Goal: Check status: Check status

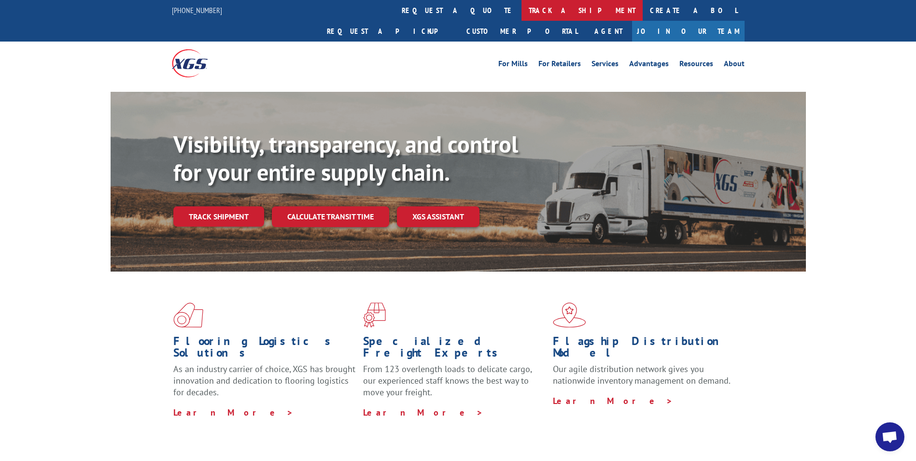
click at [522, 5] on link "track a shipment" at bounding box center [582, 10] width 121 height 21
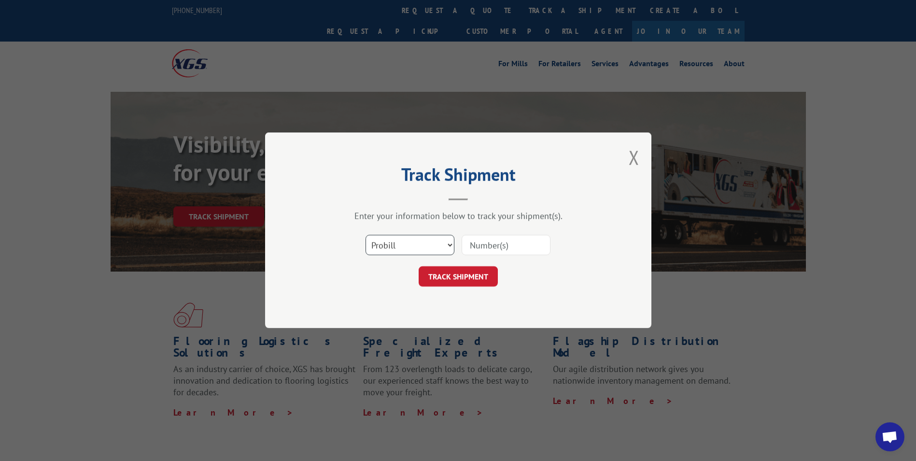
click at [403, 245] on select "Select category... Probill BOL PO" at bounding box center [410, 245] width 89 height 20
select select "bol"
click at [366, 235] on select "Select category... Probill BOL PO" at bounding box center [410, 245] width 89 height 20
click at [471, 250] on input at bounding box center [506, 245] width 89 height 20
paste input "6166328"
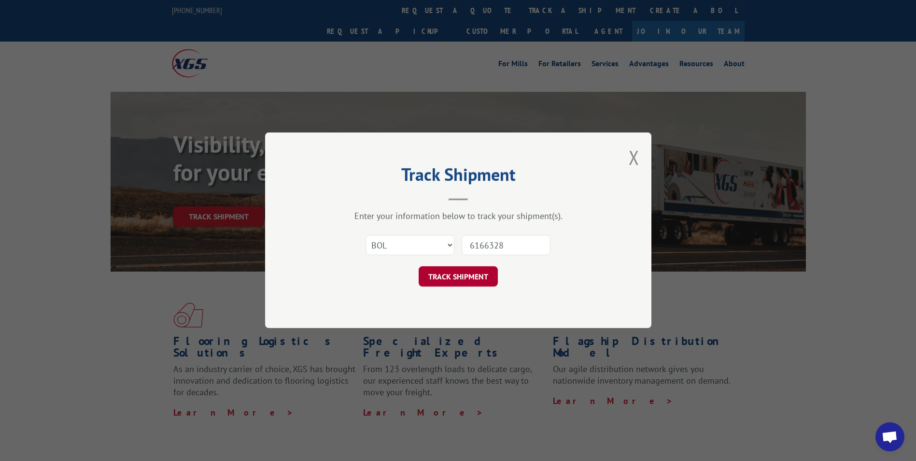
type input "6166328"
click at [453, 267] on button "TRACK SHIPMENT" at bounding box center [458, 277] width 79 height 20
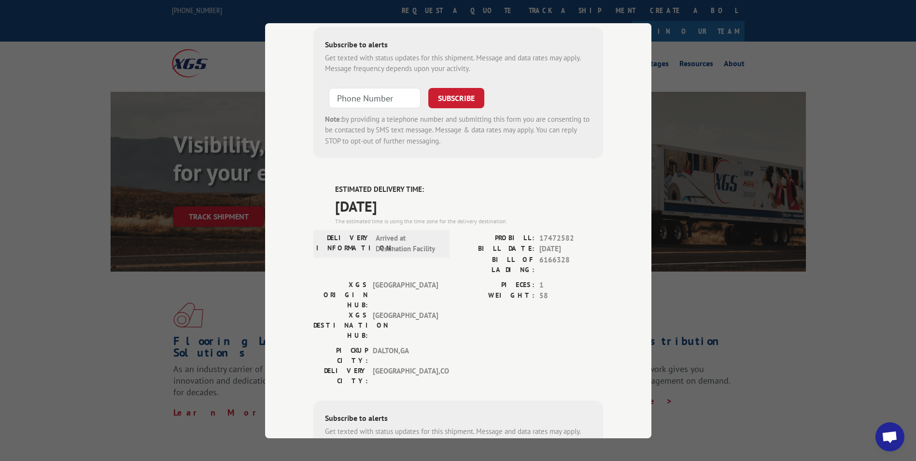
scroll to position [318, 0]
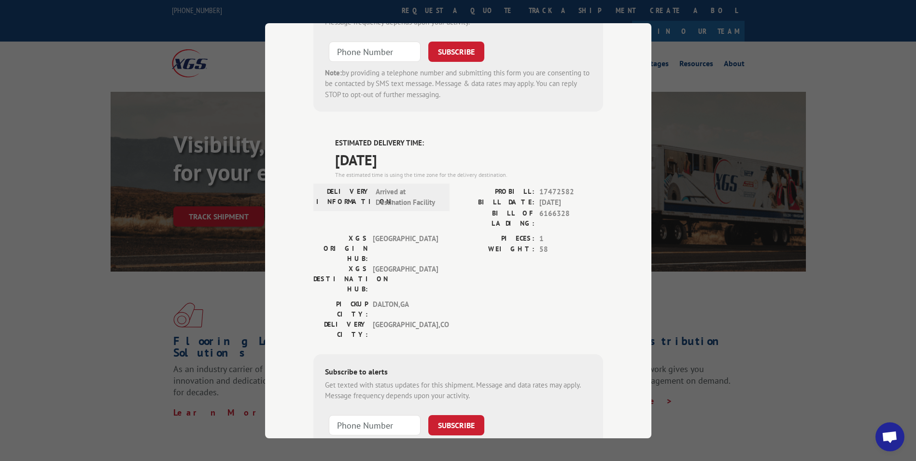
drag, startPoint x: 327, startPoint y: 83, endPoint x: 408, endPoint y: 112, distance: 86.2
click at [408, 138] on div "ESTIMATED DELIVERY TIME: [DATE] The estimated time is using the time zone for t…" at bounding box center [459, 311] width 290 height 347
drag, startPoint x: 408, startPoint y: 112, endPoint x: 401, endPoint y: 101, distance: 12.6
copy div "ESTIMATED DELIVERY TIME: [DATE]"
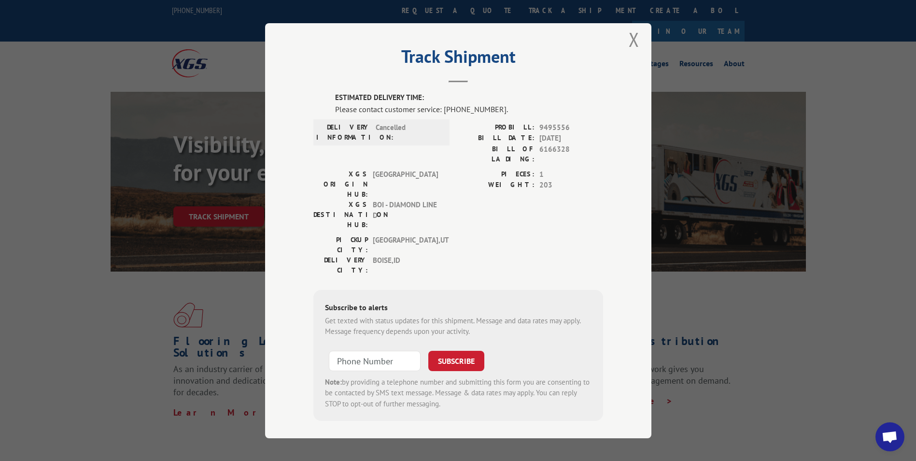
scroll to position [0, 0]
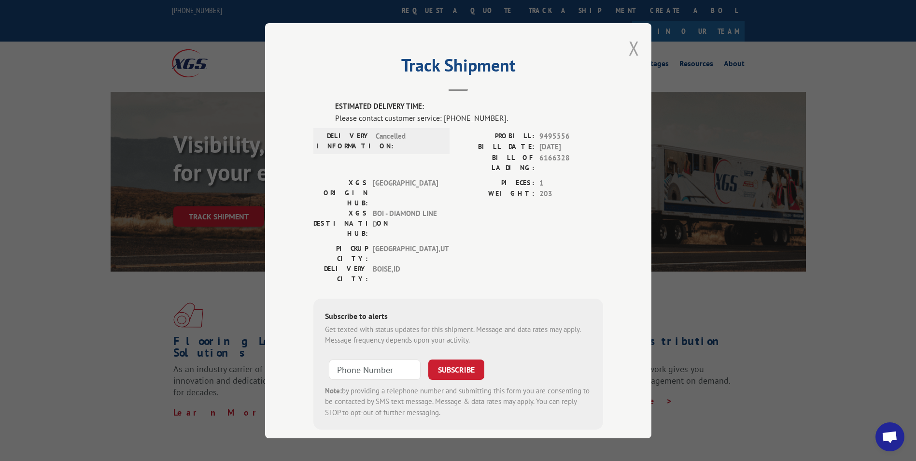
click at [635, 44] on div "Track Shipment ESTIMATED DELIVERY TIME: Please contact customer service: [PHONE…" at bounding box center [458, 230] width 386 height 415
drag, startPoint x: 635, startPoint y: 44, endPoint x: 626, endPoint y: 46, distance: 9.9
click at [629, 46] on button "Close modal" at bounding box center [634, 48] width 11 height 26
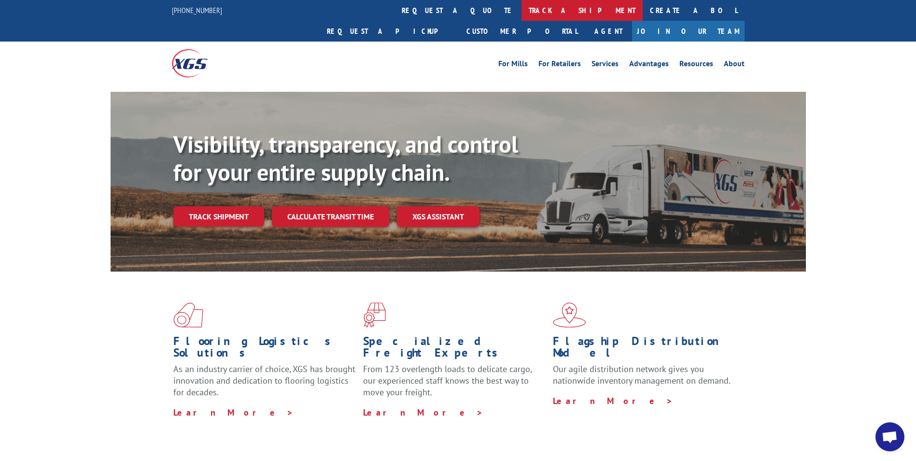
click at [522, 12] on link "track a shipment" at bounding box center [582, 10] width 121 height 21
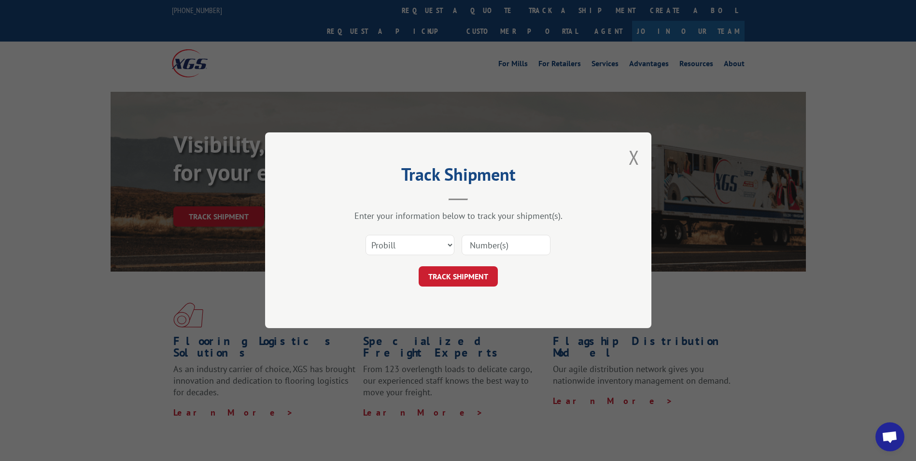
paste input "7002250"
type input "7002250"
click at [455, 273] on button "TRACK SHIPMENT" at bounding box center [458, 277] width 79 height 20
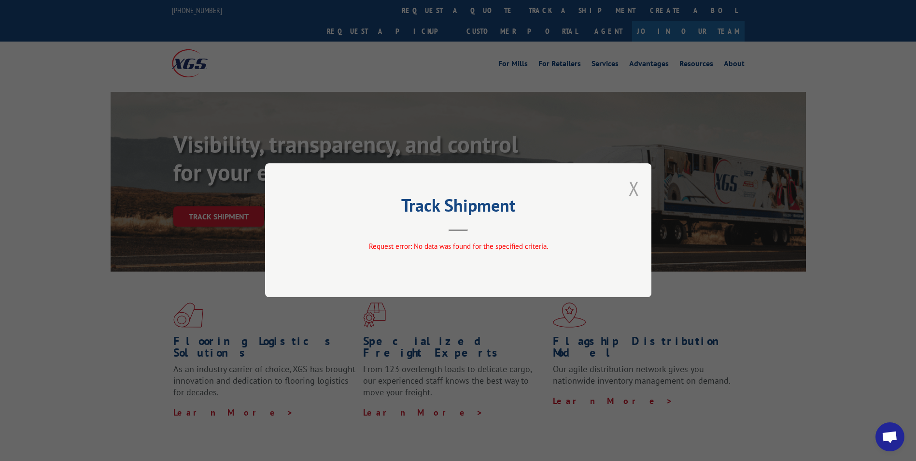
click at [633, 189] on button "Close modal" at bounding box center [634, 188] width 11 height 26
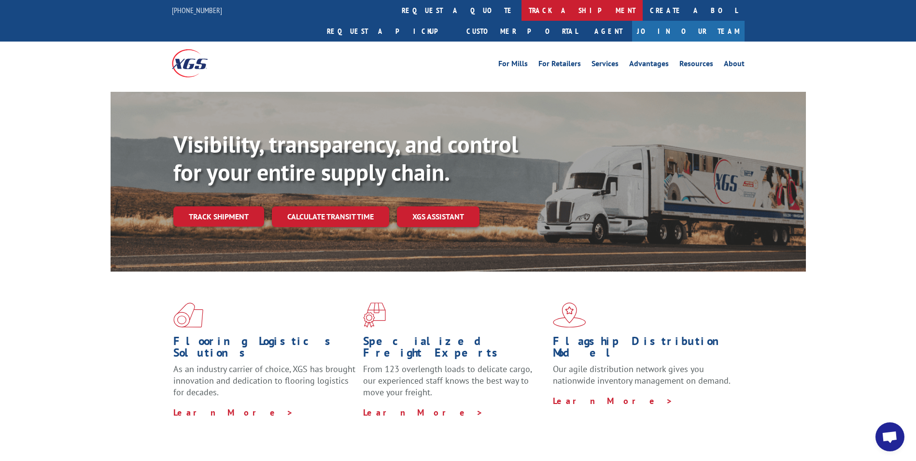
click at [522, 11] on link "track a shipment" at bounding box center [582, 10] width 121 height 21
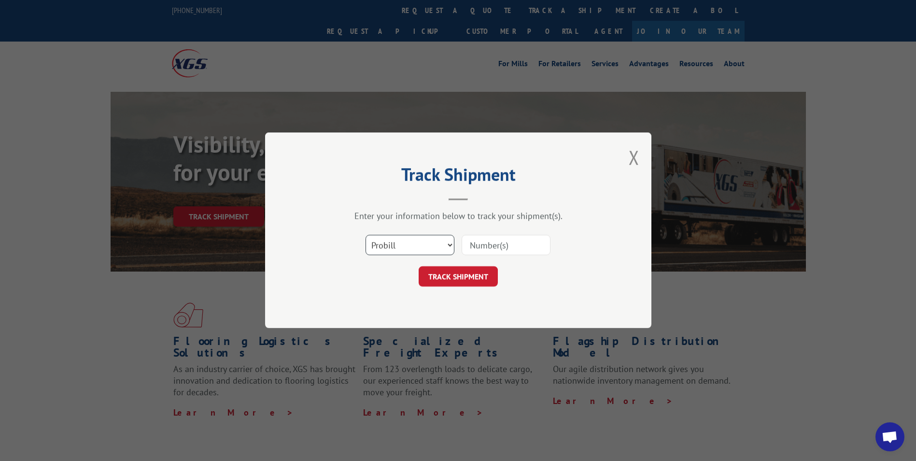
click at [394, 246] on select "Select category... Probill BOL PO" at bounding box center [410, 245] width 89 height 20
select select "po"
click at [366, 235] on select "Select category... Probill BOL PO" at bounding box center [410, 245] width 89 height 20
click at [475, 247] on input at bounding box center [506, 245] width 89 height 20
paste input "17513110"
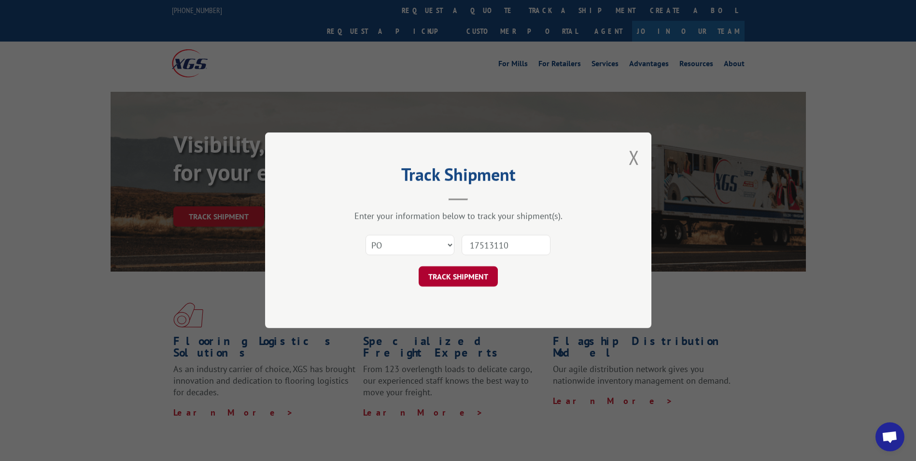
type input "17513110"
click at [452, 272] on button "TRACK SHIPMENT" at bounding box center [458, 277] width 79 height 20
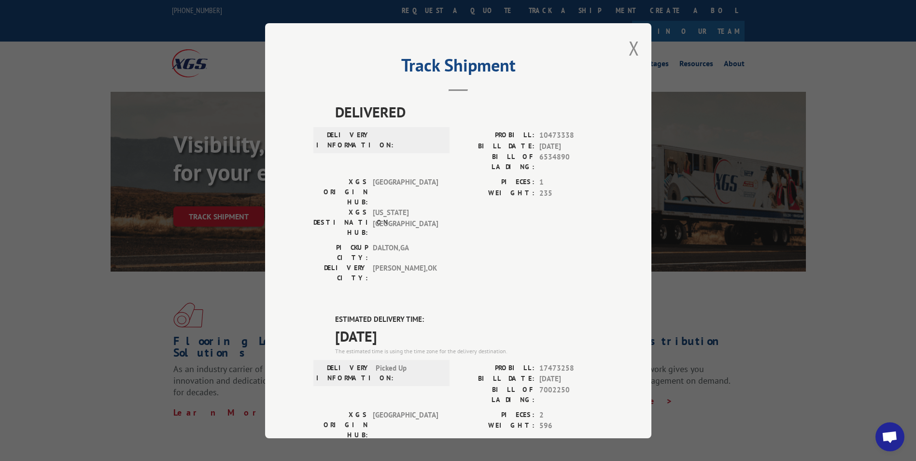
drag, startPoint x: 329, startPoint y: 257, endPoint x: 430, endPoint y: 270, distance: 101.7
drag, startPoint x: 430, startPoint y: 270, endPoint x: 395, endPoint y: 273, distance: 35.9
copy div "ESTIMATED DELIVERY TIME: [DATE]"
click at [629, 41] on button "Close modal" at bounding box center [634, 48] width 11 height 26
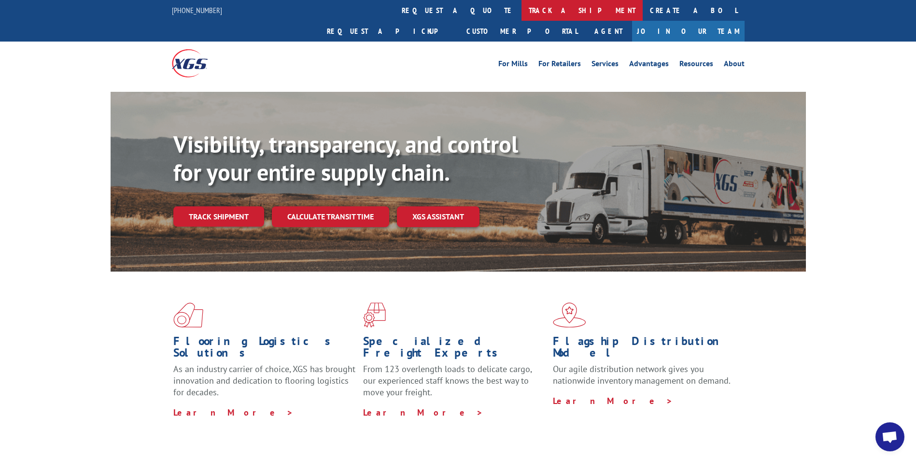
click at [522, 7] on link "track a shipment" at bounding box center [582, 10] width 121 height 21
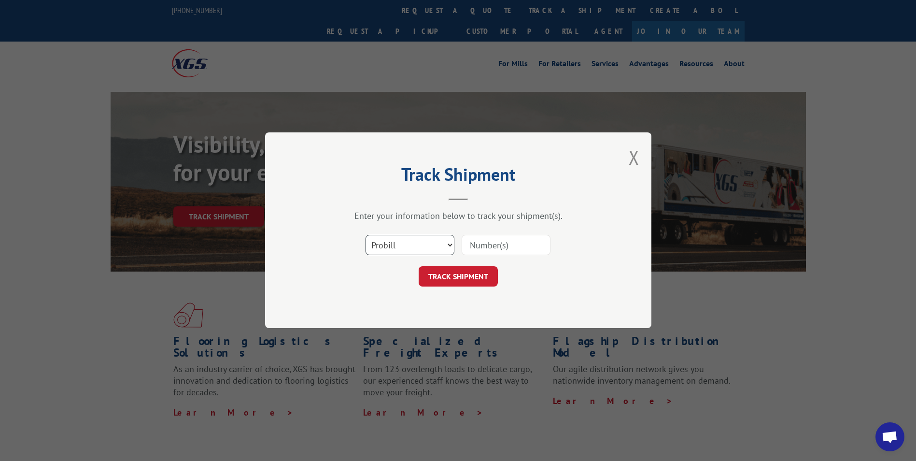
click at [395, 242] on select "Select category... Probill BOL PO" at bounding box center [410, 245] width 89 height 20
select select "po"
click at [366, 235] on select "Select category... Probill BOL PO" at bounding box center [410, 245] width 89 height 20
paste input "17513134"
type input "17513134"
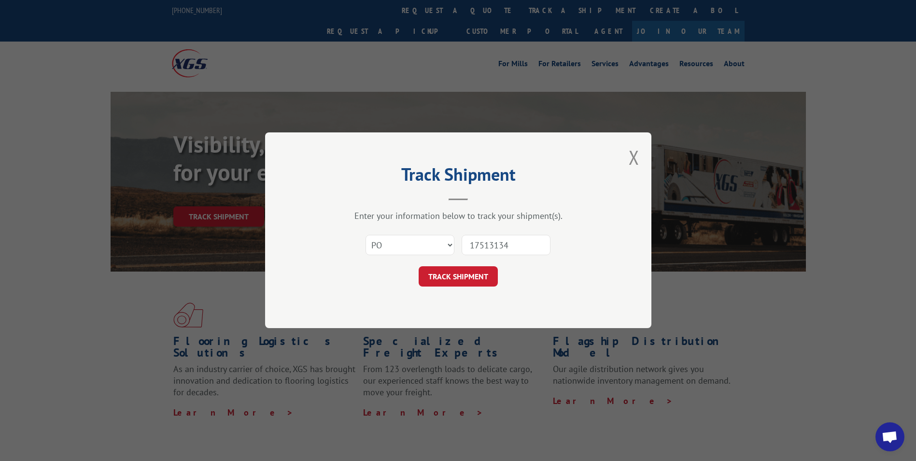
click at [452, 263] on form "Select category... Probill BOL PO 17513134 TRACK SHIPMENT" at bounding box center [459, 257] width 290 height 57
click at [445, 272] on button "TRACK SHIPMENT" at bounding box center [458, 277] width 79 height 20
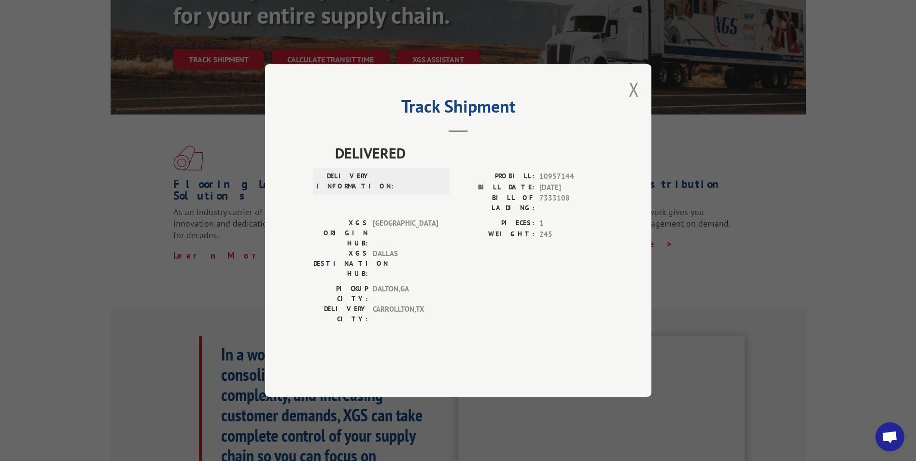
scroll to position [290, 0]
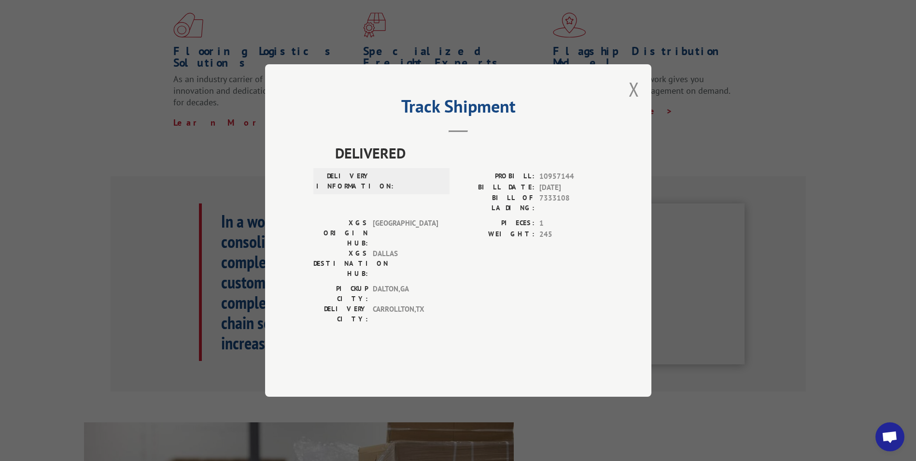
click at [628, 118] on div "Track Shipment DELIVERED DELIVERY INFORMATION: PROBILL: 10957144 BILL DATE: [DA…" at bounding box center [458, 230] width 386 height 332
click at [634, 102] on button "Close modal" at bounding box center [634, 89] width 11 height 26
